Goal: Information Seeking & Learning: Learn about a topic

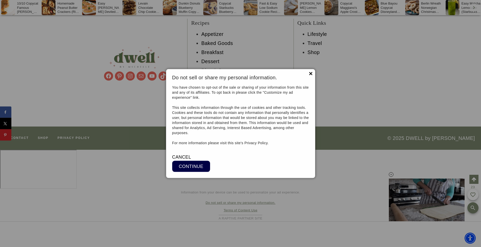
scroll to position [6157, 0]
